Goal: Information Seeking & Learning: Compare options

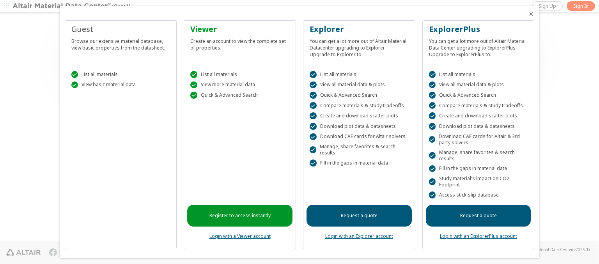
click at [528, 14] on icon "Close" at bounding box center [531, 14] width 6 height 6
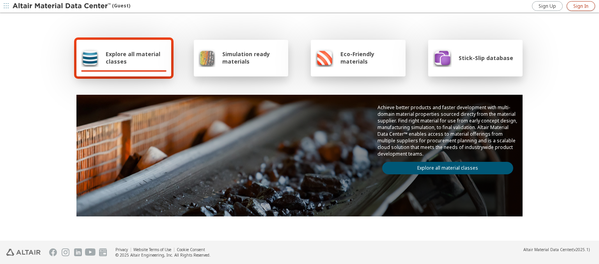
click at [580, 6] on span "Sign In" at bounding box center [580, 6] width 15 height 6
click at [62, 6] on img at bounding box center [61, 6] width 99 height 8
click at [133, 58] on span "Explore all material classes" at bounding box center [136, 57] width 61 height 15
click at [444, 166] on link "Explore all material classes" at bounding box center [447, 168] width 131 height 12
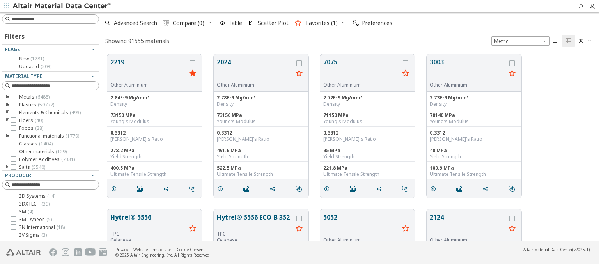
scroll to position [186, 491]
click at [193, 63] on icon "grid" at bounding box center [192, 62] width 5 height 5
click at [300, 63] on icon "grid" at bounding box center [298, 62] width 5 height 5
click at [189, 23] on span "Compare (2)" at bounding box center [189, 22] width 32 height 5
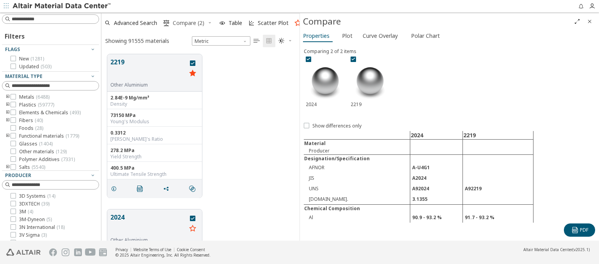
scroll to position [186, 192]
click at [380, 35] on span "Curve Overlay" at bounding box center [380, 36] width 35 height 12
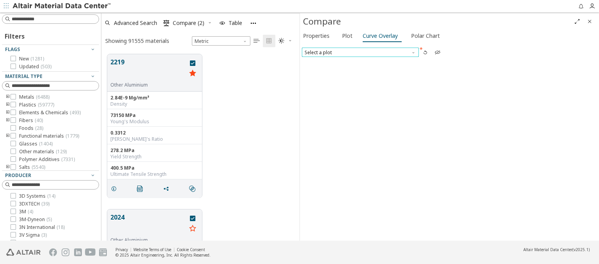
click at [360, 52] on span "Select a plot" at bounding box center [360, 52] width 117 height 9
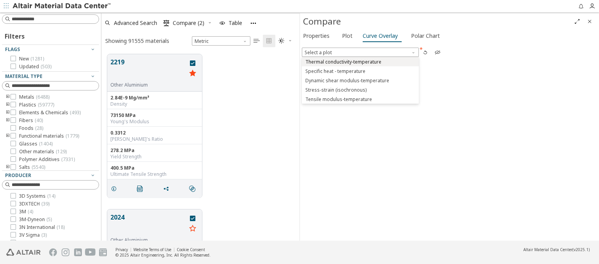
click at [360, 61] on span "Thermal conductivity-temperature" at bounding box center [343, 62] width 76 height 6
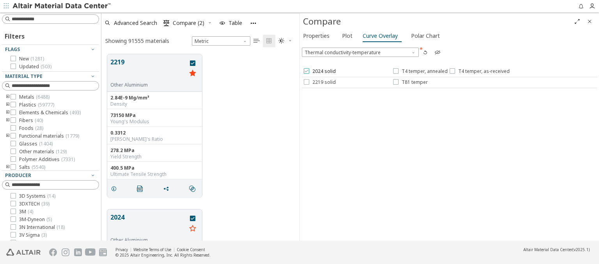
click at [319, 71] on span "2024 solid" at bounding box center [323, 71] width 23 height 6
click at [419, 71] on span "T4 temper, annealed" at bounding box center [424, 71] width 46 height 6
click at [478, 71] on span "T4 temper, as-received" at bounding box center [483, 71] width 51 height 6
click at [319, 82] on span "2219 solid" at bounding box center [323, 82] width 23 height 6
click at [410, 82] on span "T81 temper" at bounding box center [414, 82] width 26 height 6
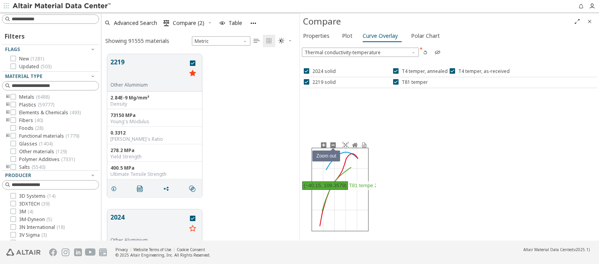
click at [332, 145] on icon at bounding box center [333, 145] width 6 height 6
